Goal: Learn about a topic

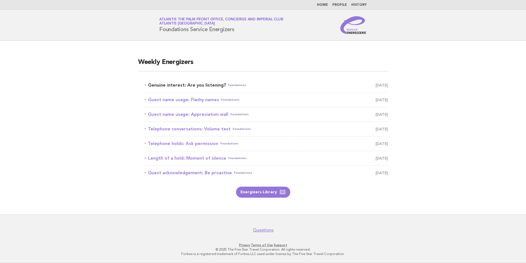
click at [195, 87] on link "Genuine interest: Are you listening? Foundations August 16" at bounding box center [266, 85] width 243 height 8
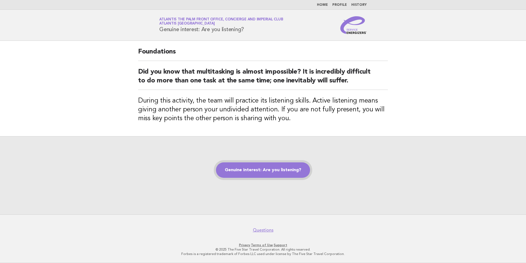
drag, startPoint x: 263, startPoint y: 171, endPoint x: 261, endPoint y: 168, distance: 2.9
click at [263, 171] on link "Genuine interest: Are you listening?" at bounding box center [263, 169] width 94 height 15
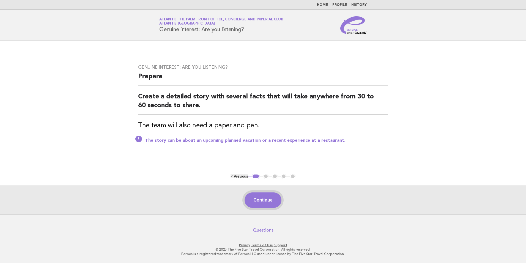
click at [263, 205] on button "Continue" at bounding box center [263, 199] width 37 height 15
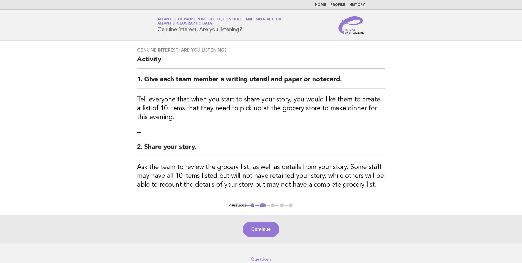
click at [242, 224] on div "Continue" at bounding box center [261, 228] width 522 height 29
click at [251, 226] on button "Continue" at bounding box center [261, 228] width 37 height 15
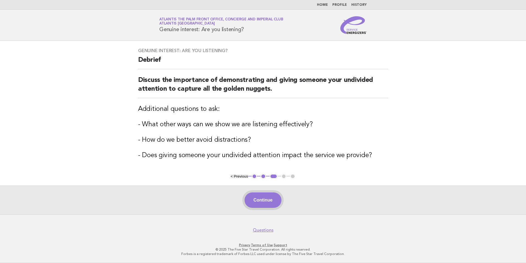
click at [276, 203] on button "Continue" at bounding box center [263, 199] width 37 height 15
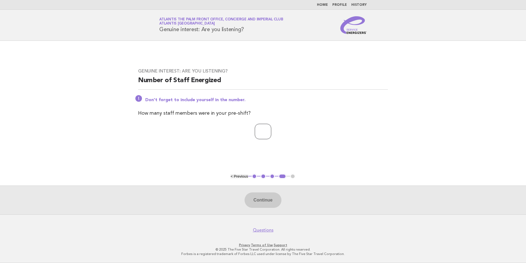
click at [261, 128] on input "number" at bounding box center [263, 131] width 17 height 15
type input "**"
click at [263, 200] on button "Continue" at bounding box center [263, 199] width 37 height 15
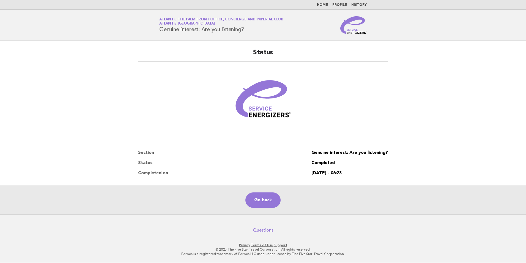
drag, startPoint x: 65, startPoint y: 97, endPoint x: 66, endPoint y: 91, distance: 6.2
click at [65, 96] on main "Status Section Genuine interest: Are you listening? Status Completed Completed …" at bounding box center [263, 127] width 526 height 173
